Goal: Go to known website: Access a specific website the user already knows

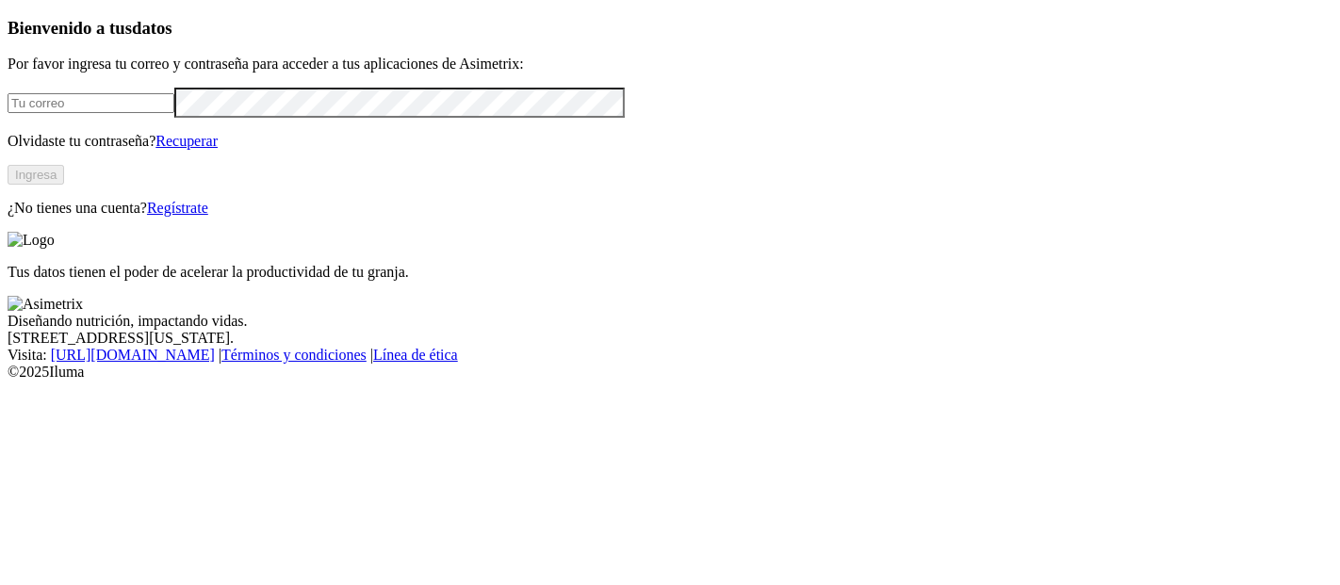
type input "[PERSON_NAME][EMAIL_ADDRESS][PERSON_NAME][DOMAIN_NAME]"
click at [64, 185] on button "Ingresa" at bounding box center [36, 175] width 57 height 20
